Goal: Find specific page/section: Find specific page/section

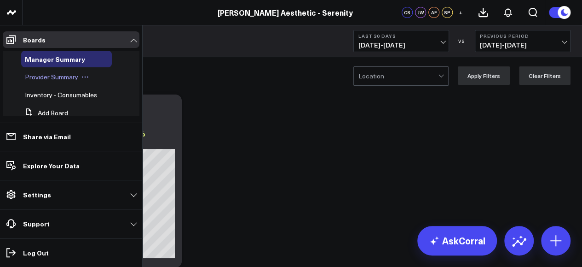
click at [47, 74] on span "Provider Summary" at bounding box center [51, 76] width 53 height 9
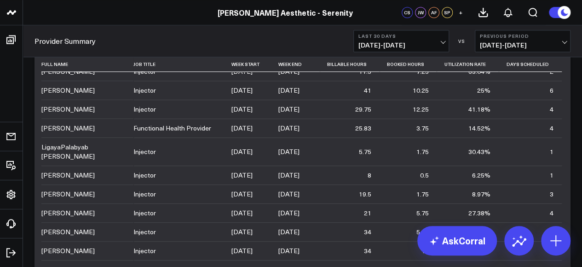
scroll to position [112, 0]
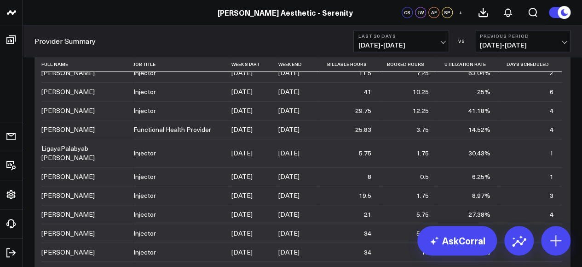
click at [550, 167] on td "1" at bounding box center [530, 176] width 63 height 19
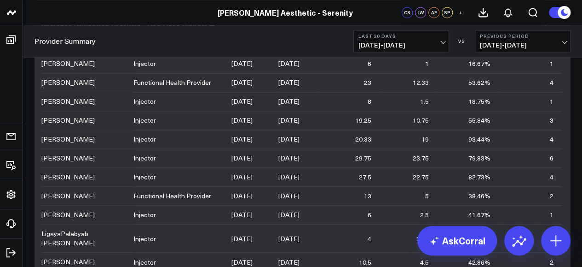
scroll to position [312, 0]
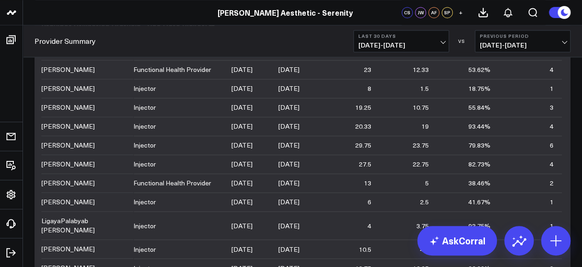
drag, startPoint x: 574, startPoint y: 168, endPoint x: 573, endPoint y: 194, distance: 25.8
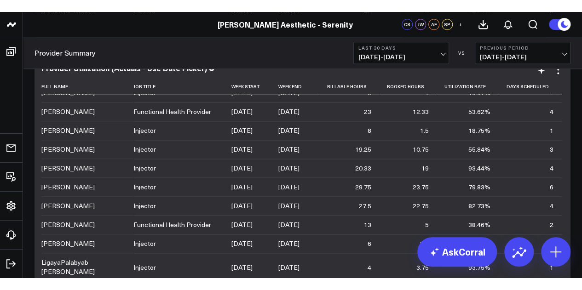
scroll to position [669, 0]
